Goal: Book appointment/travel/reservation

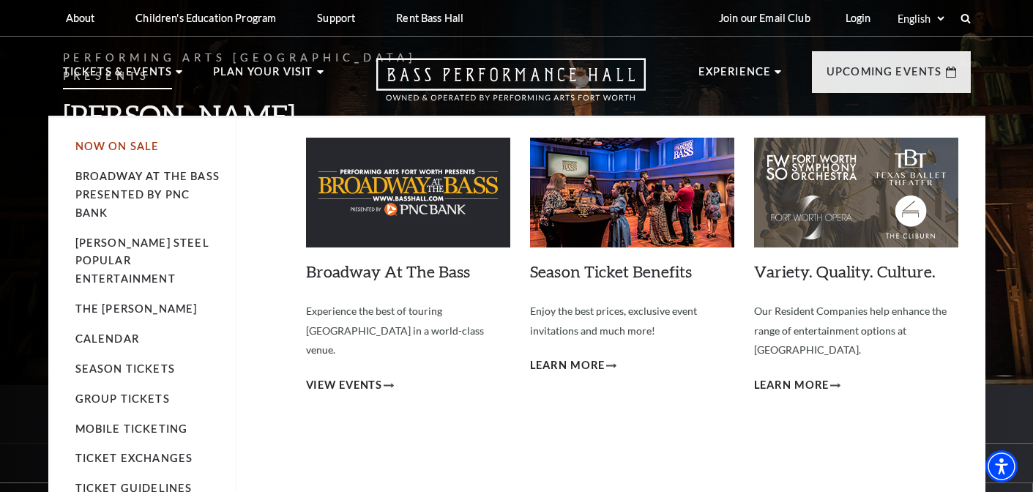
click at [109, 143] on link "Now On Sale" at bounding box center [117, 146] width 84 height 12
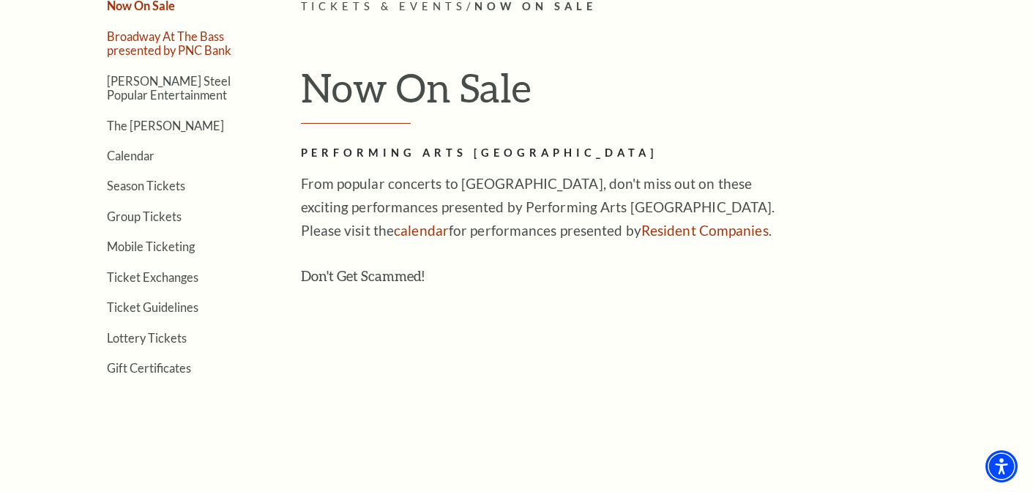
scroll to position [396, 0]
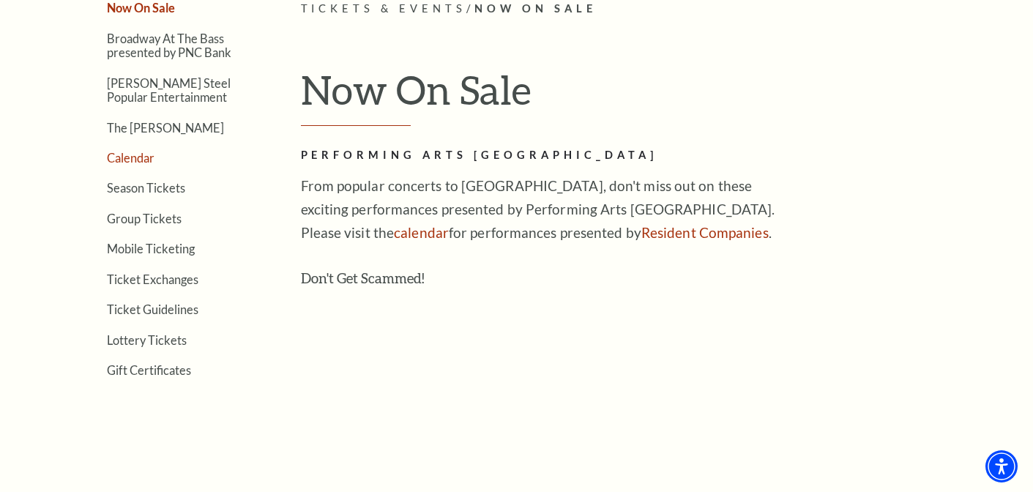
click at [134, 158] on link "Calendar" at bounding box center [131, 158] width 48 height 14
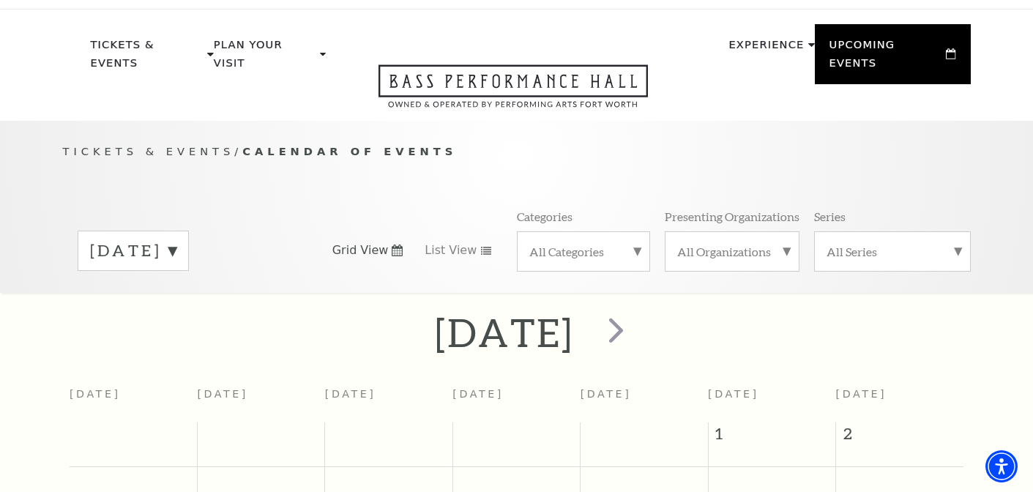
scroll to position [28, 0]
click at [189, 230] on div "August 2025" at bounding box center [133, 250] width 111 height 40
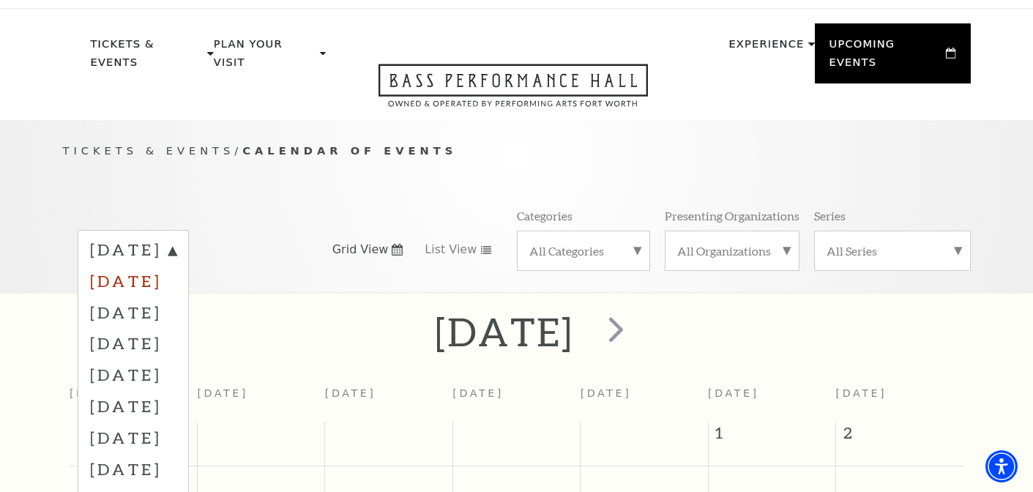
click at [177, 265] on label "September 2025" at bounding box center [133, 280] width 86 height 31
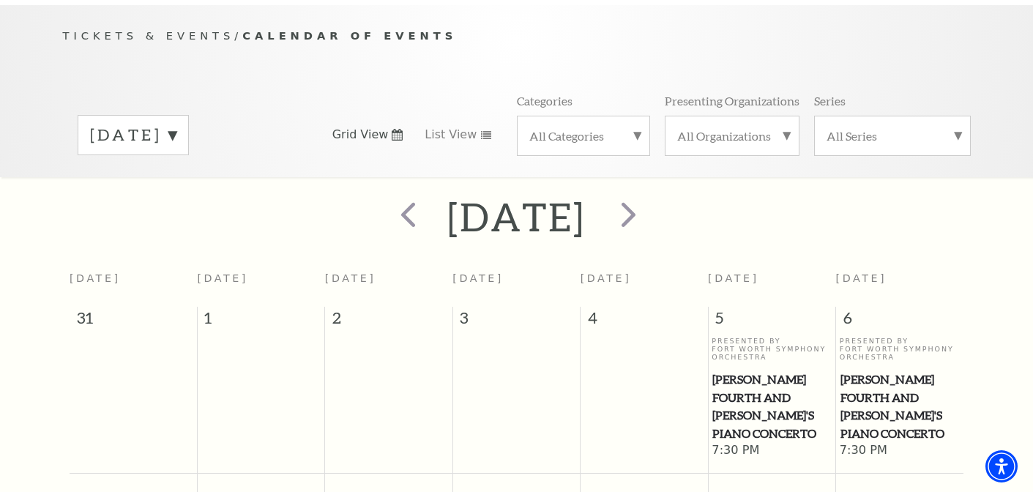
scroll to position [0, 0]
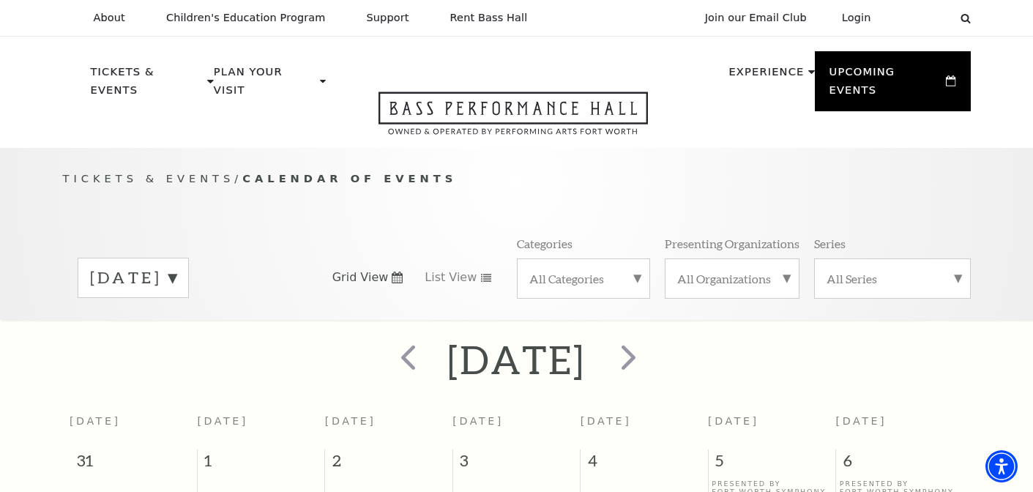
click at [177, 267] on label "September 2025" at bounding box center [133, 278] width 86 height 23
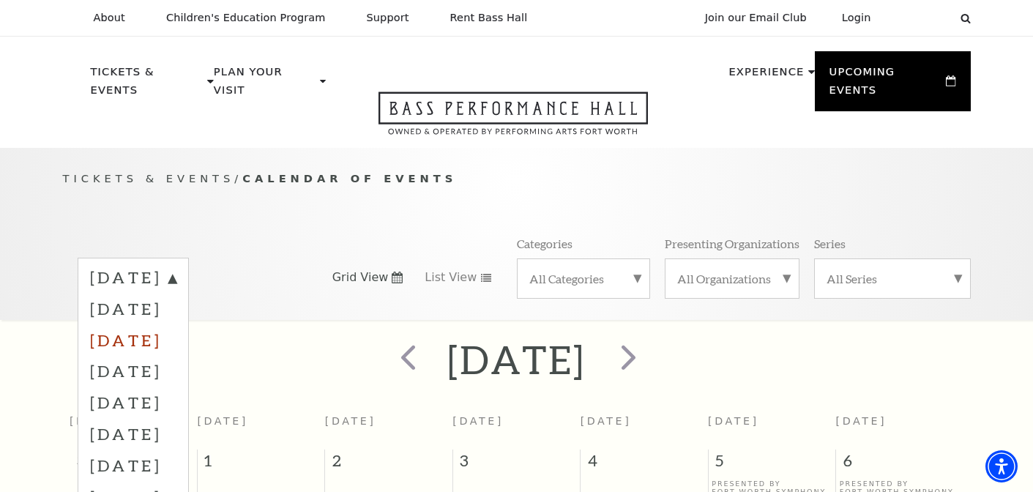
click at [177, 324] on label "October 2025" at bounding box center [133, 339] width 86 height 31
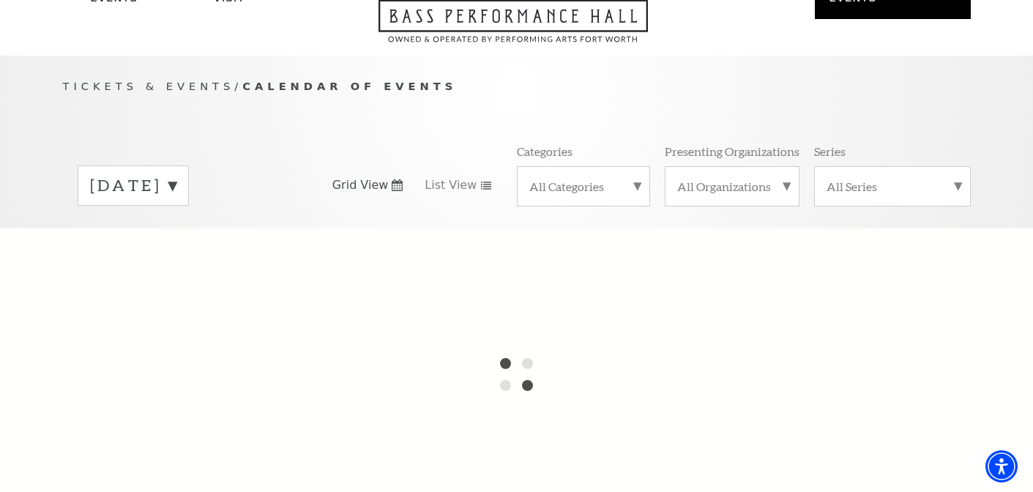
scroll to position [86, 0]
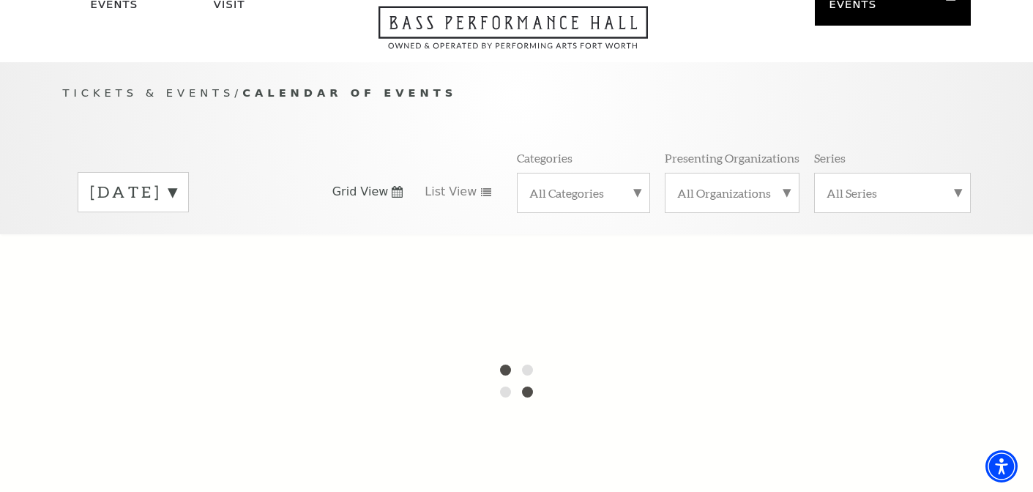
click at [598, 189] on div "All Categories" at bounding box center [583, 193] width 133 height 40
click at [589, 204] on label "Broadway" at bounding box center [584, 216] width 108 height 24
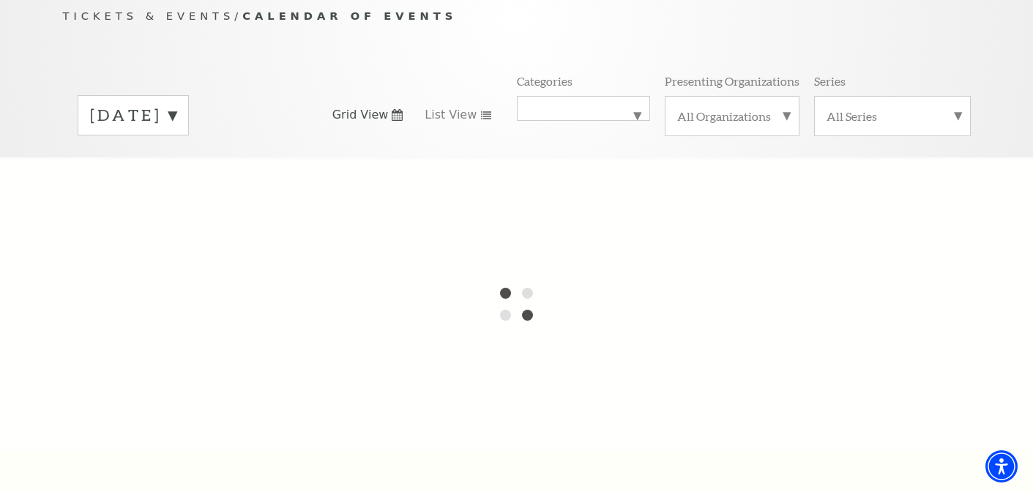
scroll to position [167, 0]
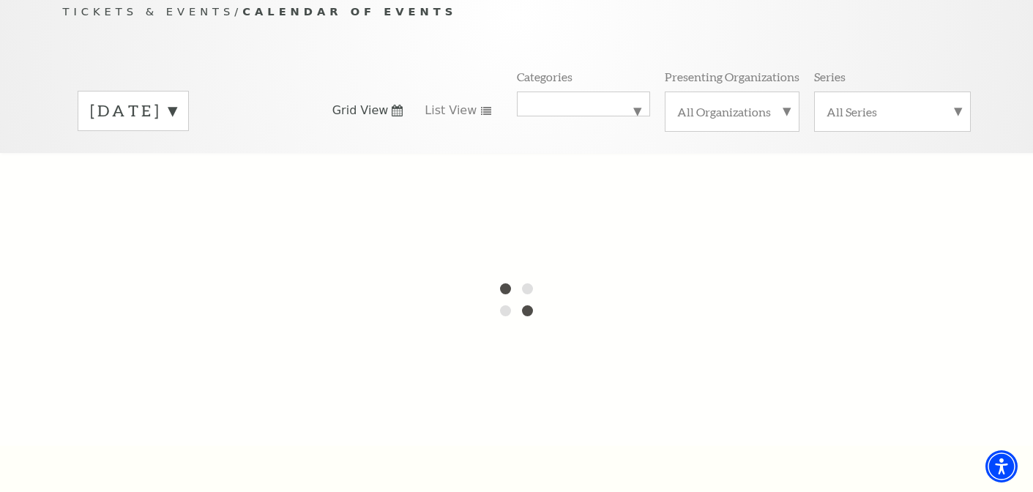
click at [852, 104] on label "All Series" at bounding box center [893, 111] width 132 height 15
click at [745, 104] on label "All Organizations" at bounding box center [732, 111] width 110 height 15
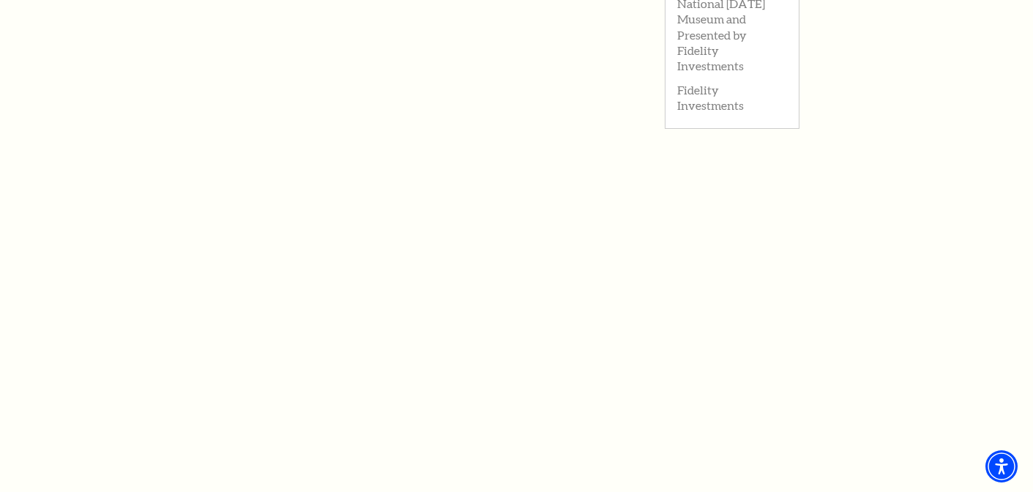
scroll to position [0, 0]
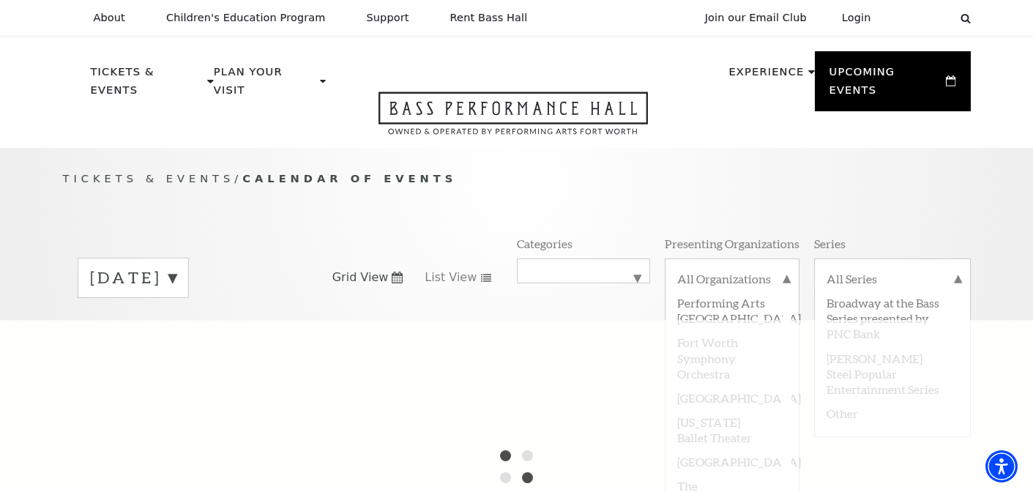
click at [638, 148] on div "Tickets & Events / Calendar of Events September 2025 Grid View List View Catego…" at bounding box center [516, 234] width 1033 height 172
